Goal: Task Accomplishment & Management: Use online tool/utility

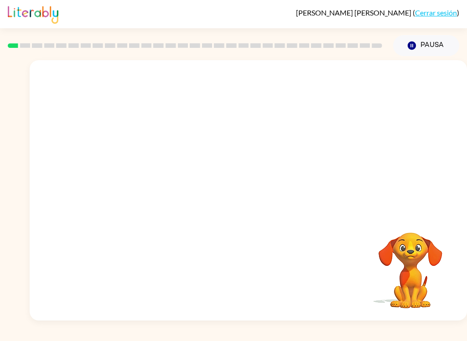
click at [444, 116] on div at bounding box center [249, 136] width 438 height 153
click at [418, 145] on div at bounding box center [249, 136] width 438 height 153
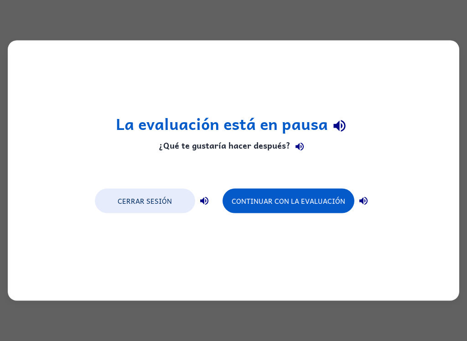
click at [338, 203] on button "Continuar con la evaluación" at bounding box center [289, 201] width 132 height 25
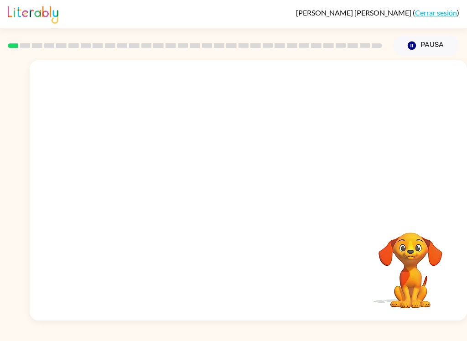
click at [435, 45] on button "Pausa Pausa" at bounding box center [426, 45] width 66 height 21
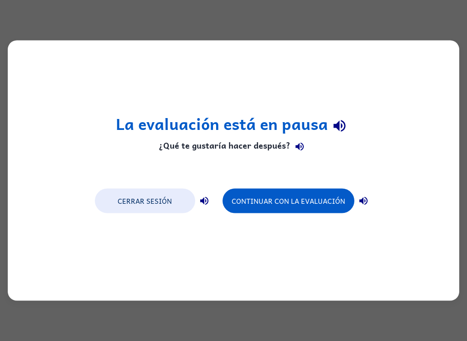
click at [323, 211] on button "Continuar con la evaluación" at bounding box center [289, 201] width 132 height 25
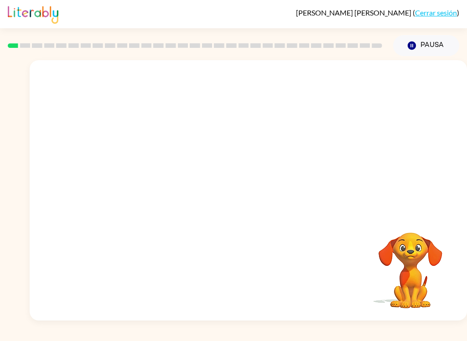
click at [431, 45] on button "Pausa Pausa" at bounding box center [426, 45] width 66 height 21
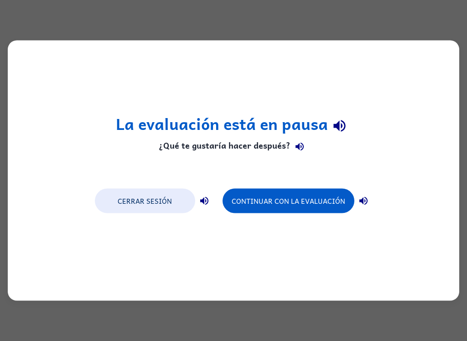
click at [328, 208] on button "Continuar con la evaluación" at bounding box center [289, 201] width 132 height 25
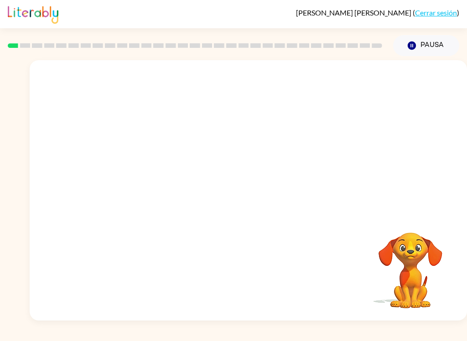
click at [434, 56] on button "Pausa Pausa" at bounding box center [426, 45] width 66 height 21
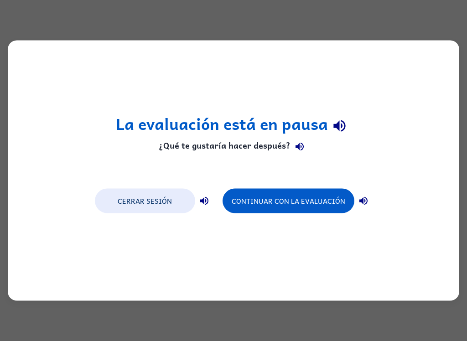
click at [319, 200] on button "Continuar con la evaluación" at bounding box center [289, 201] width 132 height 25
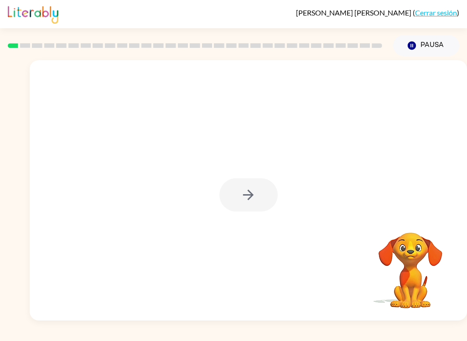
click at [241, 194] on div at bounding box center [249, 194] width 58 height 33
click at [245, 203] on icon "button" at bounding box center [249, 195] width 16 height 16
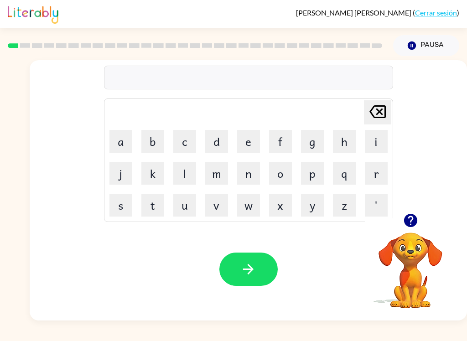
click at [205, 141] on button "d" at bounding box center [216, 141] width 23 height 23
click at [185, 197] on button "u" at bounding box center [184, 205] width 23 height 23
click at [185, 179] on button "l" at bounding box center [184, 173] width 23 height 23
click at [253, 135] on button "e" at bounding box center [248, 141] width 23 height 23
click at [372, 178] on button "r" at bounding box center [376, 173] width 23 height 23
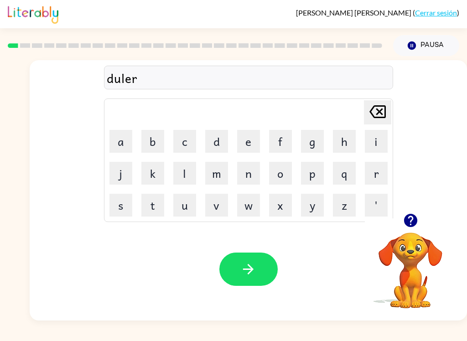
click at [257, 279] on button "button" at bounding box center [249, 269] width 58 height 33
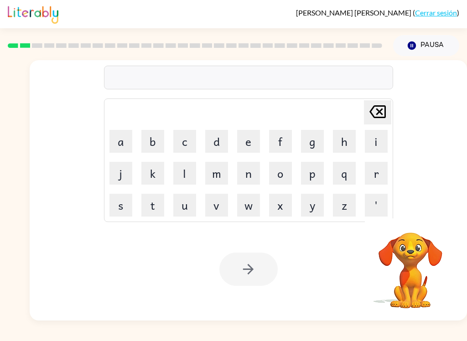
click at [214, 142] on button "d" at bounding box center [216, 141] width 23 height 23
click at [374, 169] on button "r" at bounding box center [376, 173] width 23 height 23
click at [119, 146] on button "a" at bounding box center [121, 141] width 23 height 23
click at [306, 144] on button "g" at bounding box center [312, 141] width 23 height 23
click at [285, 174] on button "o" at bounding box center [280, 173] width 23 height 23
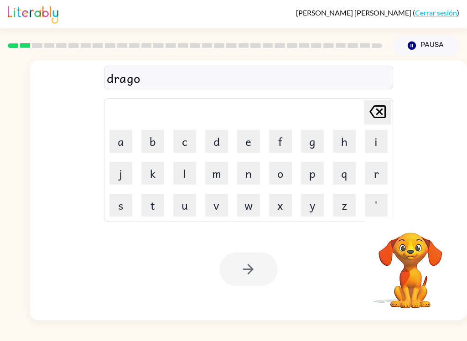
click at [243, 174] on button "n" at bounding box center [248, 173] width 23 height 23
click at [265, 269] on div at bounding box center [249, 269] width 58 height 33
click at [265, 268] on div at bounding box center [249, 269] width 58 height 33
click at [438, 47] on button "Pausa Pausa" at bounding box center [426, 45] width 66 height 21
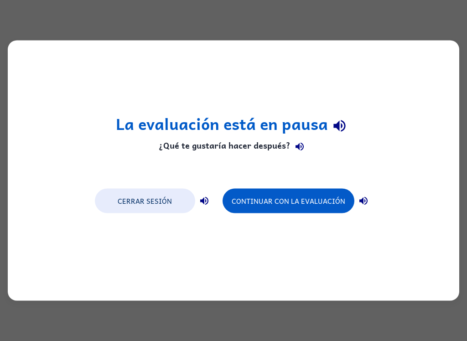
click at [331, 194] on button "Continuar con la evaluación" at bounding box center [289, 201] width 132 height 25
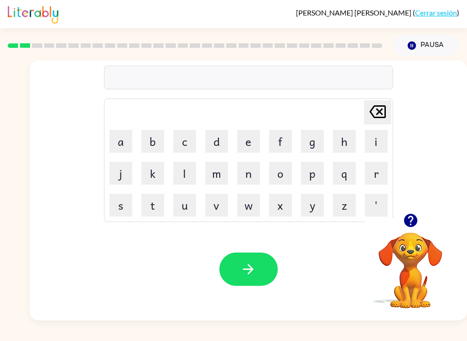
click at [152, 141] on button "b" at bounding box center [152, 141] width 23 height 23
click at [370, 172] on button "r" at bounding box center [376, 173] width 23 height 23
click at [282, 173] on button "o" at bounding box center [280, 173] width 23 height 23
click at [255, 198] on button "w" at bounding box center [248, 205] width 23 height 23
click at [255, 174] on button "n" at bounding box center [248, 173] width 23 height 23
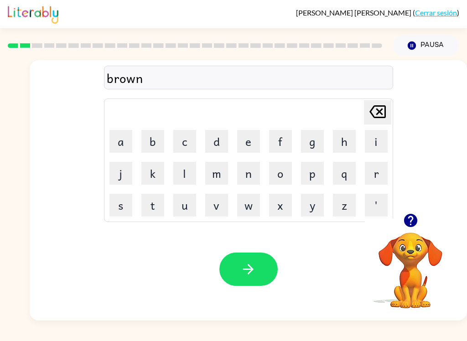
click at [254, 267] on icon "button" at bounding box center [249, 269] width 16 height 16
click at [110, 194] on button "s" at bounding box center [121, 205] width 23 height 23
click at [338, 148] on button "h" at bounding box center [344, 141] width 23 height 23
click at [248, 142] on button "e" at bounding box center [248, 141] width 23 height 23
click at [247, 143] on button "e" at bounding box center [248, 141] width 23 height 23
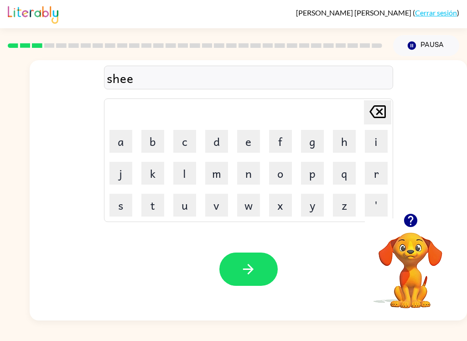
click at [241, 178] on button "n" at bounding box center [248, 173] width 23 height 23
click at [248, 253] on button "button" at bounding box center [249, 269] width 58 height 33
click at [123, 204] on button "s" at bounding box center [121, 205] width 23 height 23
click at [145, 206] on button "t" at bounding box center [152, 205] width 23 height 23
click at [372, 140] on button "i" at bounding box center [376, 141] width 23 height 23
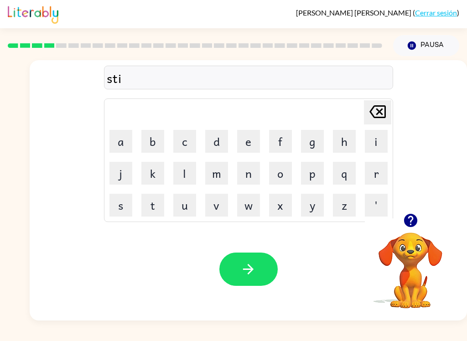
click at [246, 174] on button "n" at bounding box center [248, 173] width 23 height 23
click at [248, 259] on button "button" at bounding box center [249, 269] width 58 height 33
click at [215, 141] on button "d" at bounding box center [216, 141] width 23 height 23
click at [258, 136] on button "e" at bounding box center [248, 141] width 23 height 23
click at [288, 139] on button "f" at bounding box center [280, 141] width 23 height 23
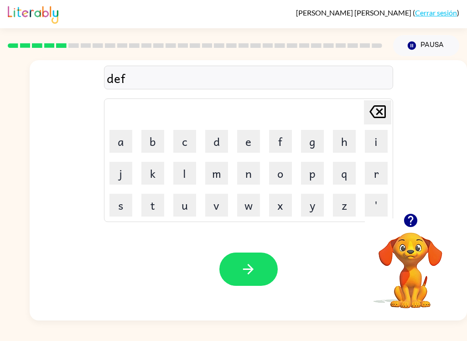
click at [240, 135] on button "e" at bounding box center [248, 141] width 23 height 23
click at [241, 179] on button "n" at bounding box center [248, 173] width 23 height 23
click at [123, 197] on button "s" at bounding box center [121, 205] width 23 height 23
click at [248, 146] on button "e" at bounding box center [248, 141] width 23 height 23
click at [247, 273] on icon "button" at bounding box center [249, 269] width 16 height 16
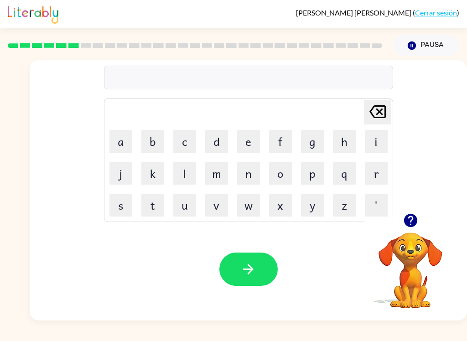
click at [260, 265] on button "button" at bounding box center [249, 269] width 58 height 33
click at [223, 204] on button "v" at bounding box center [216, 205] width 23 height 23
click at [126, 143] on button "a" at bounding box center [121, 141] width 23 height 23
click at [187, 142] on button "c" at bounding box center [184, 141] width 23 height 23
click at [123, 146] on button "a" at bounding box center [121, 141] width 23 height 23
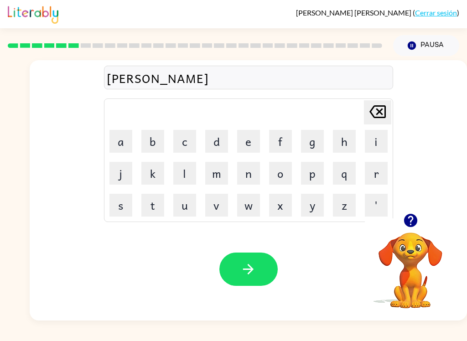
click at [146, 184] on button "k" at bounding box center [152, 173] width 23 height 23
click at [377, 145] on button "i" at bounding box center [376, 141] width 23 height 23
click at [251, 178] on button "n" at bounding box center [248, 173] width 23 height 23
click at [253, 267] on icon "button" at bounding box center [249, 269] width 16 height 16
click at [414, 224] on icon "button" at bounding box center [410, 220] width 13 height 13
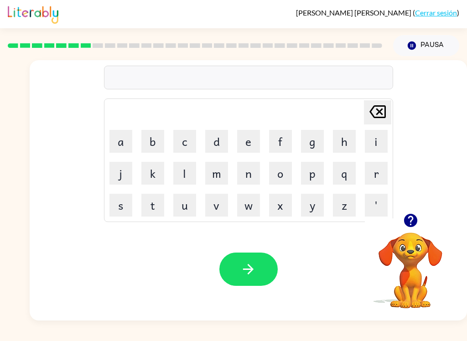
click at [220, 179] on button "m" at bounding box center [216, 173] width 23 height 23
click at [278, 176] on button "o" at bounding box center [280, 173] width 23 height 23
click at [219, 142] on button "d" at bounding box center [216, 141] width 23 height 23
click at [218, 141] on button "d" at bounding box center [216, 141] width 23 height 23
click at [252, 143] on button "e" at bounding box center [248, 141] width 23 height 23
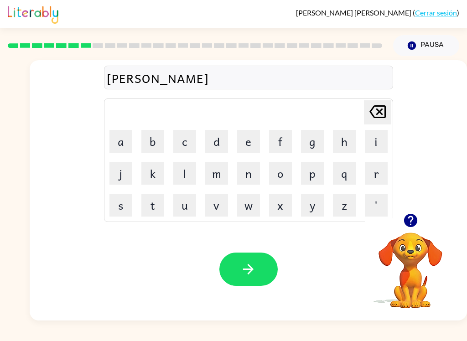
click at [220, 141] on button "d" at bounding box center [216, 141] width 23 height 23
click at [264, 270] on button "button" at bounding box center [249, 269] width 58 height 33
click at [220, 180] on button "m" at bounding box center [216, 173] width 23 height 23
click at [379, 144] on button "i" at bounding box center [376, 141] width 23 height 23
click at [252, 146] on button "e" at bounding box center [248, 141] width 23 height 23
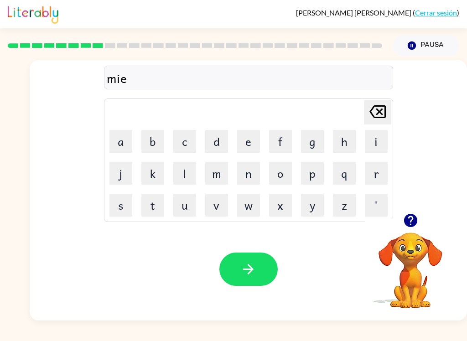
click at [375, 174] on button "r" at bounding box center [376, 173] width 23 height 23
click at [373, 146] on button "i" at bounding box center [376, 141] width 23 height 23
click at [188, 143] on button "c" at bounding box center [184, 141] width 23 height 23
click at [187, 209] on button "u" at bounding box center [184, 205] width 23 height 23
click at [236, 267] on button "button" at bounding box center [249, 269] width 58 height 33
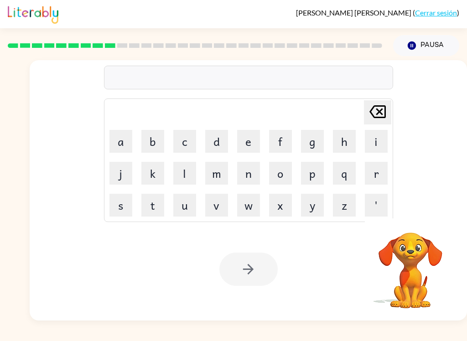
click at [218, 169] on button "m" at bounding box center [216, 173] width 23 height 23
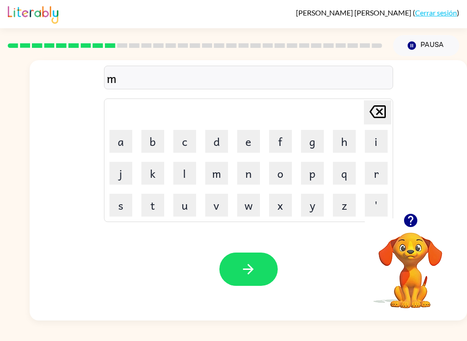
click at [285, 173] on button "o" at bounding box center [280, 173] width 23 height 23
click at [378, 178] on button "r" at bounding box center [376, 173] width 23 height 23
click at [251, 176] on button "n" at bounding box center [248, 173] width 23 height 23
click at [375, 146] on button "i" at bounding box center [376, 141] width 23 height 23
click at [253, 172] on button "n" at bounding box center [248, 173] width 23 height 23
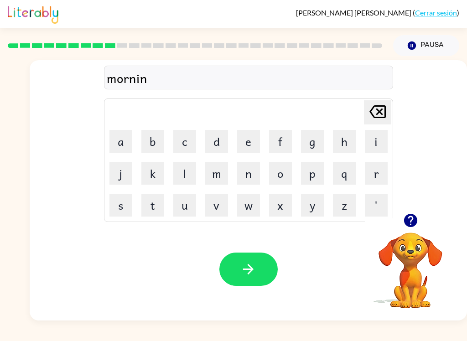
click at [318, 147] on button "g" at bounding box center [312, 141] width 23 height 23
click at [246, 285] on button "button" at bounding box center [249, 269] width 58 height 33
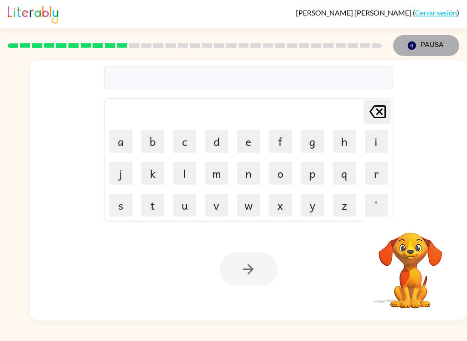
click at [434, 50] on button "Pausa Pausa" at bounding box center [426, 45] width 66 height 21
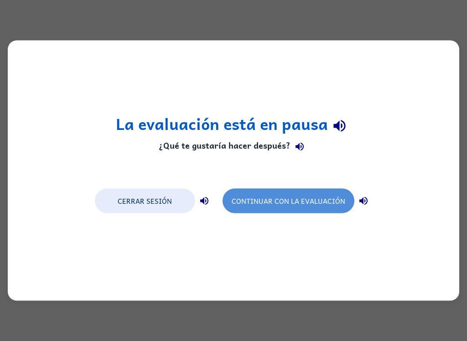
click at [325, 200] on button "Continuar con la evaluación" at bounding box center [289, 201] width 132 height 25
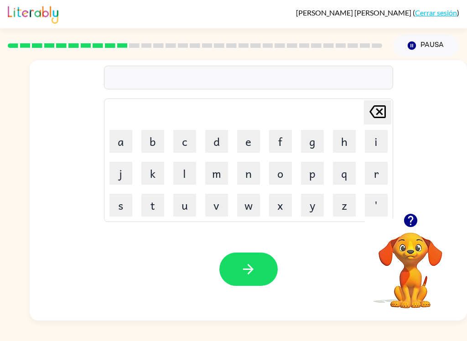
click at [419, 220] on button "button" at bounding box center [410, 220] width 23 height 23
click at [427, 223] on video "Tu navegador debe admitir la reproducción de archivos .mp4 para usar Literably.…" at bounding box center [410, 264] width 91 height 91
click at [120, 201] on button "s" at bounding box center [121, 205] width 23 height 23
click at [250, 152] on button "e" at bounding box center [248, 141] width 23 height 23
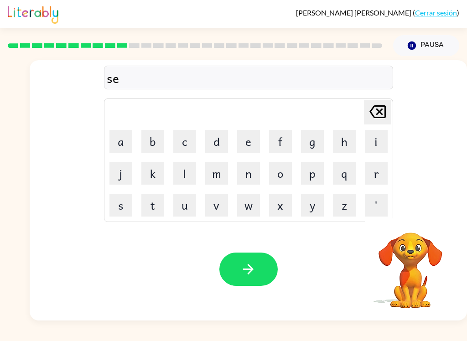
click at [159, 207] on button "t" at bounding box center [152, 205] width 23 height 23
click at [220, 139] on button "d" at bounding box center [216, 141] width 23 height 23
click at [382, 109] on icon "[PERSON_NAME] last character input" at bounding box center [378, 112] width 22 height 22
click at [259, 150] on button "e" at bounding box center [248, 141] width 23 height 23
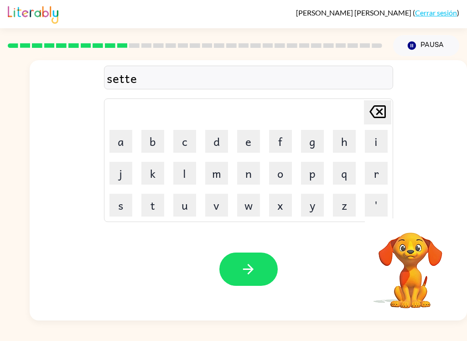
click at [376, 141] on button "i" at bounding box center [376, 141] width 23 height 23
click at [251, 175] on button "n" at bounding box center [248, 173] width 23 height 23
click at [249, 271] on icon "button" at bounding box center [249, 269] width 16 height 16
